Goal: Use online tool/utility: Use online tool/utility

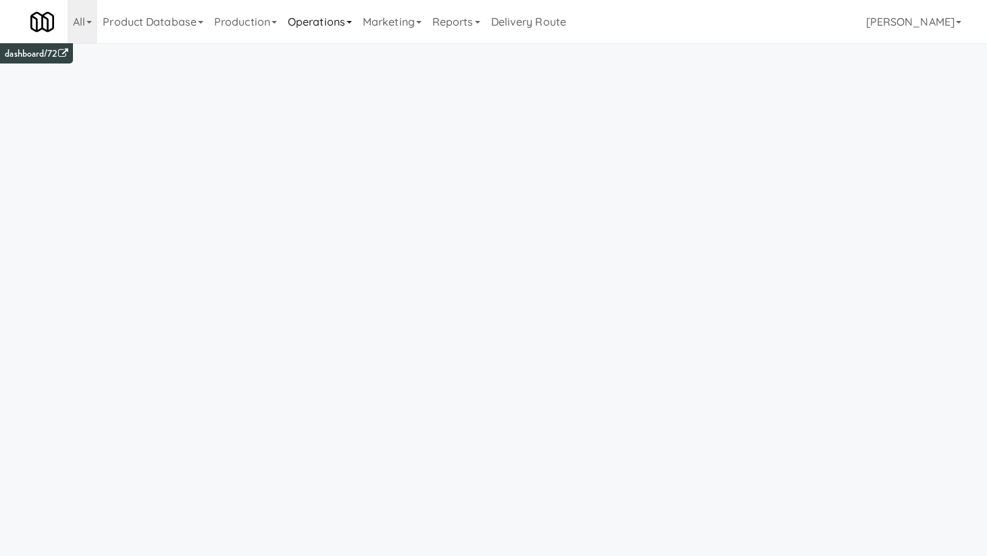
click at [336, 26] on link "Operations" at bounding box center [319, 21] width 75 height 43
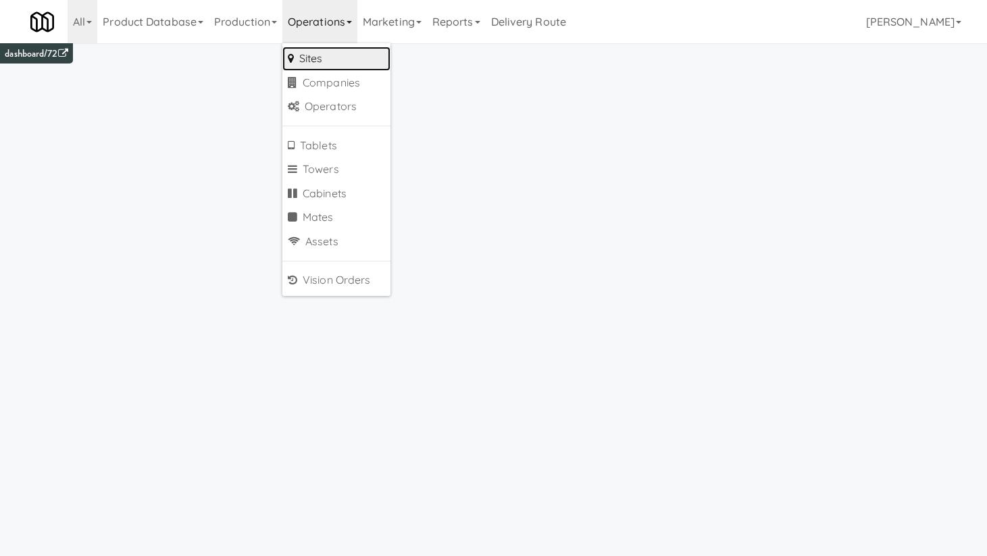
click at [336, 61] on link "Sites" at bounding box center [336, 59] width 108 height 24
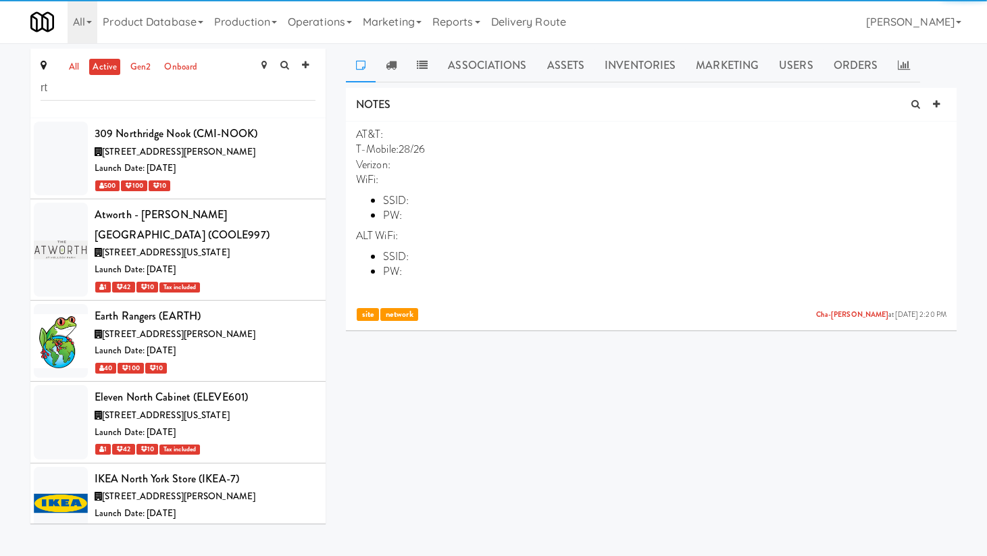
type input "r"
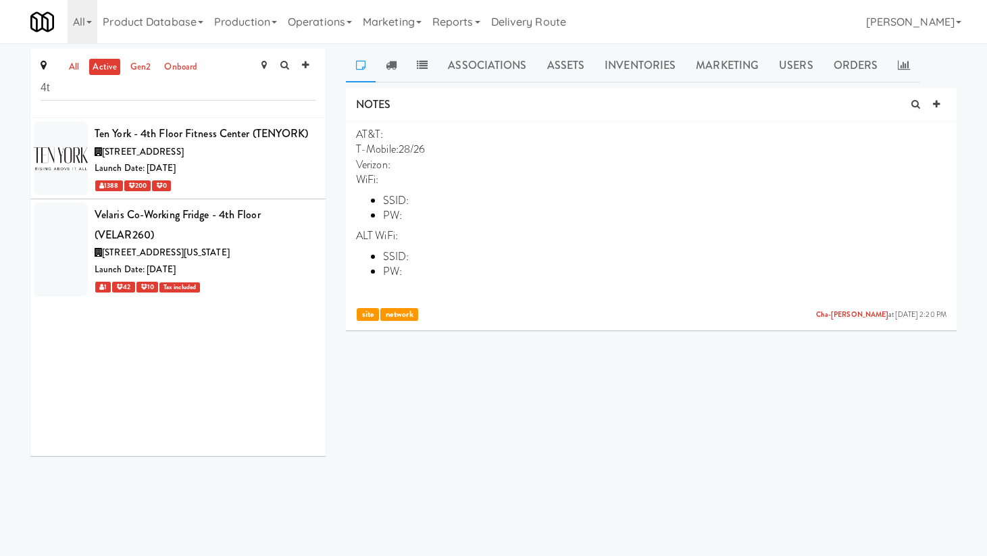
type input "4"
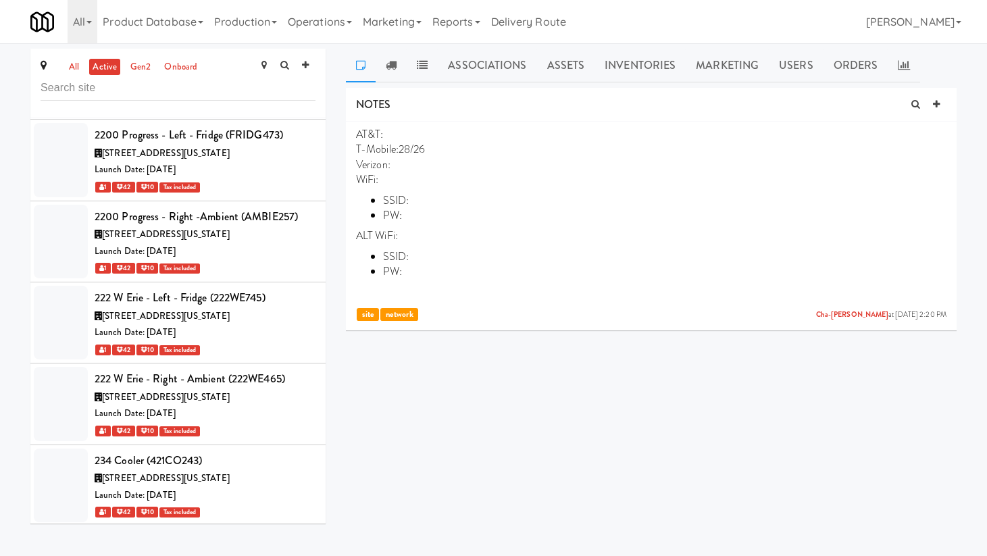
scroll to position [3311, 0]
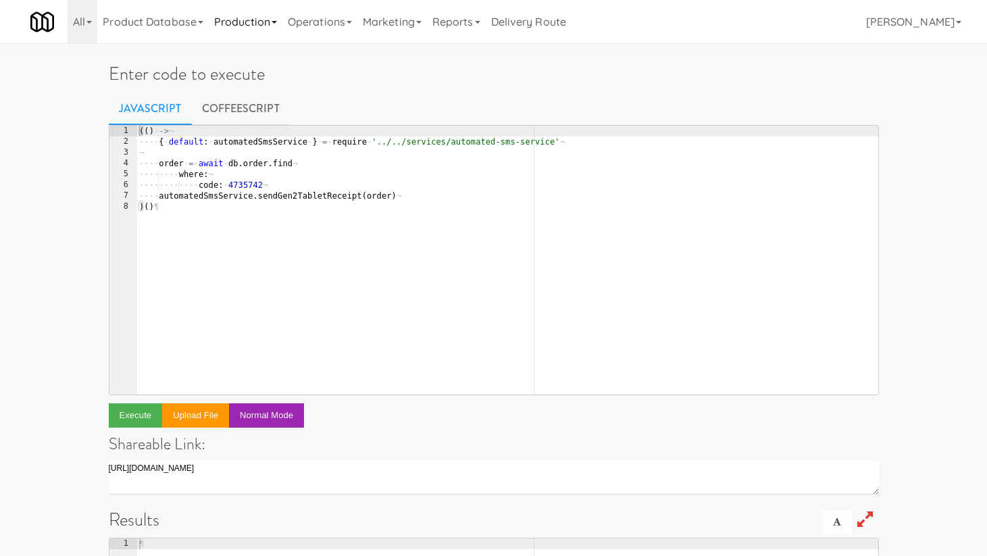
click at [272, 23] on link "Production" at bounding box center [246, 21] width 74 height 43
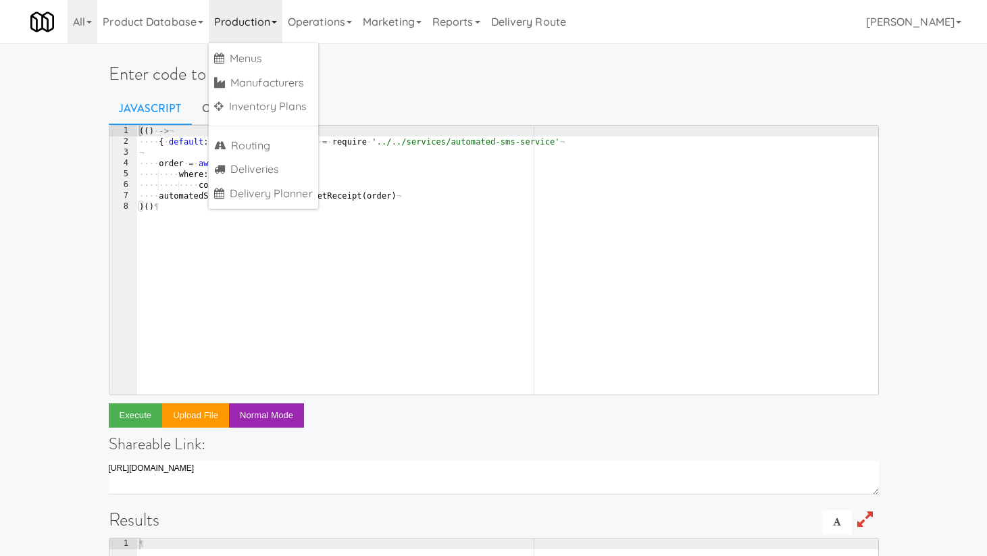
click at [363, 60] on div "Enter code to execute Javascript CoffeeScript 1 2 3 4 5 6 7 8 (( ) · -> ¬ ···· …" at bounding box center [494, 439] width 791 height 780
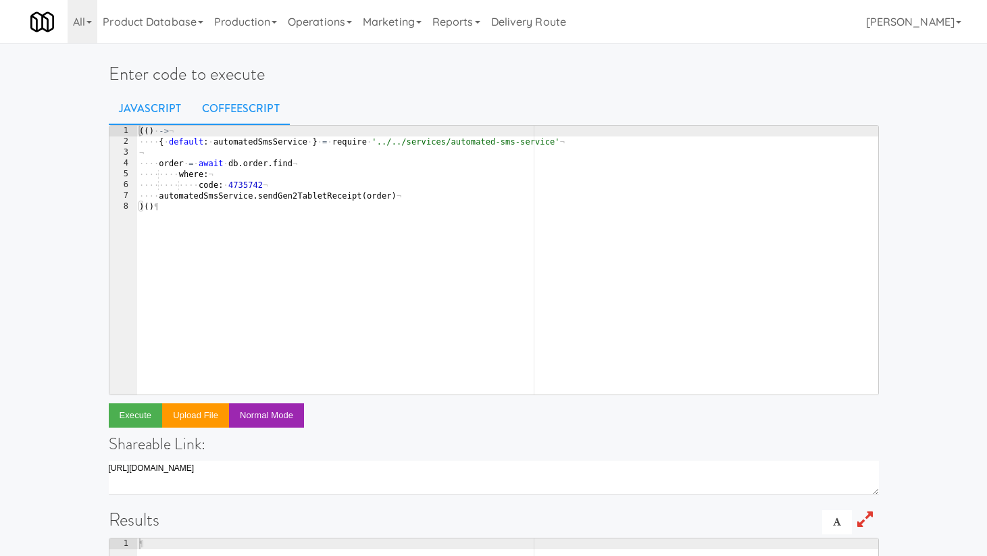
click at [235, 116] on link "CoffeeScript" at bounding box center [241, 109] width 98 height 34
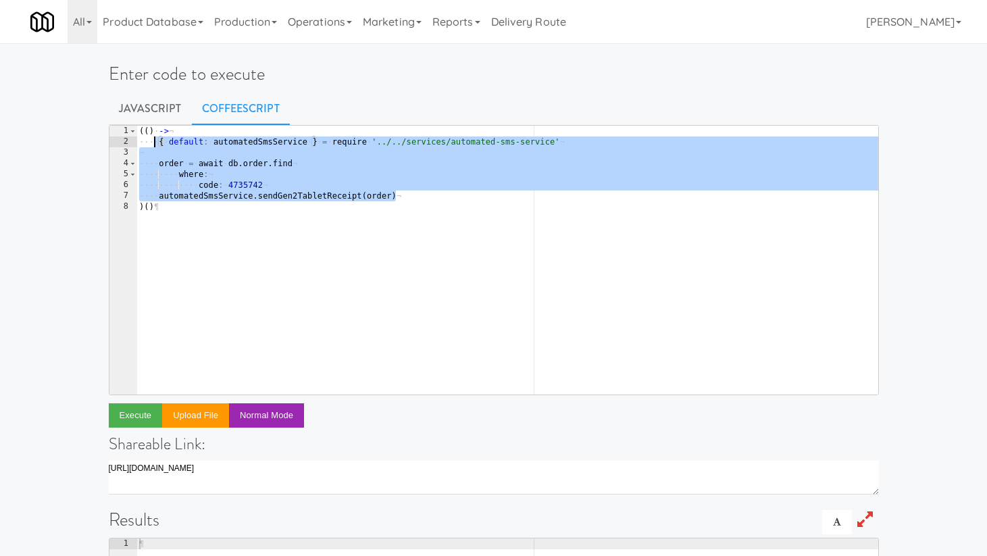
drag, startPoint x: 406, startPoint y: 196, endPoint x: 156, endPoint y: 144, distance: 255.3
click at [156, 144] on div "( ( ) · -> ¬ ···· { · default : · automatedSmsService · } · = · require · '../.…" at bounding box center [507, 271] width 742 height 291
type textarea "{ default: automatedSmsService } = require '../../services/automated-sms-servic…"
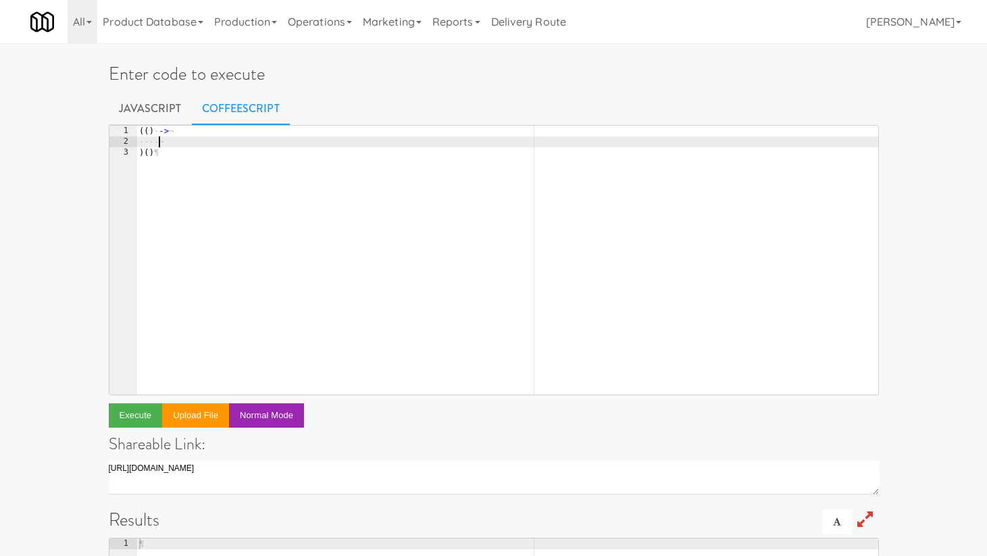
paste textarea "$ne: null"
type textarea "$ne: null"
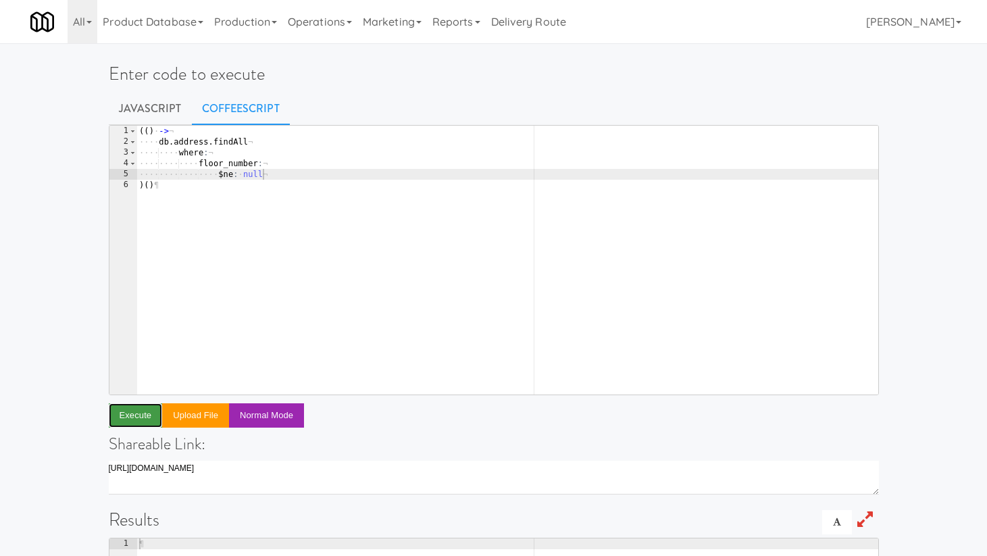
click at [128, 416] on button "Execute" at bounding box center [136, 415] width 54 height 24
